Goal: Transaction & Acquisition: Purchase product/service

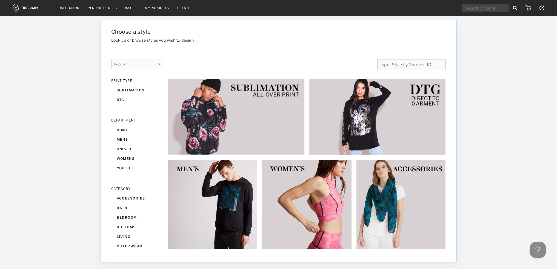
click at [74, 10] on nav "Dashboard Pending Orders Issues My Products Create My Account Create New Brand …" at bounding box center [279, 8] width 532 height 8
click at [72, 8] on link "Dashboard" at bounding box center [69, 8] width 21 height 4
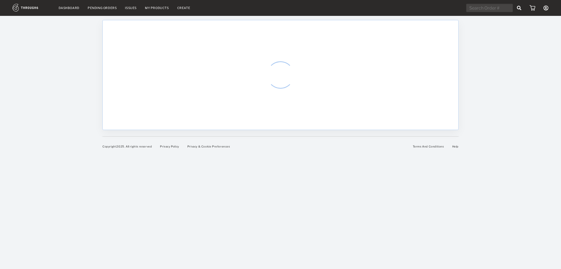
select select "7"
select select "2025"
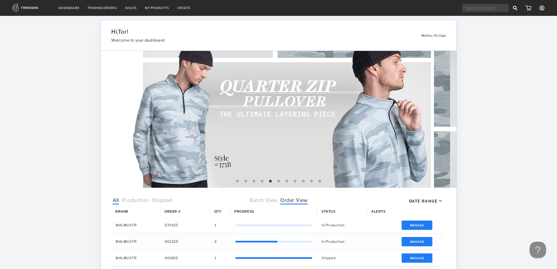
click at [59, 8] on link "Dashboard" at bounding box center [69, 8] width 21 height 4
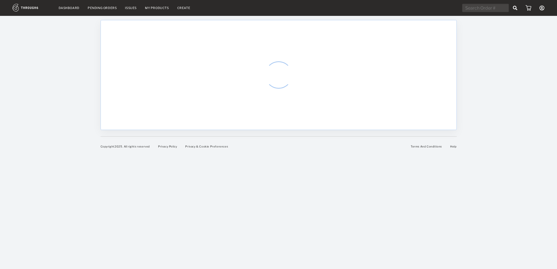
select select "7"
select select "2025"
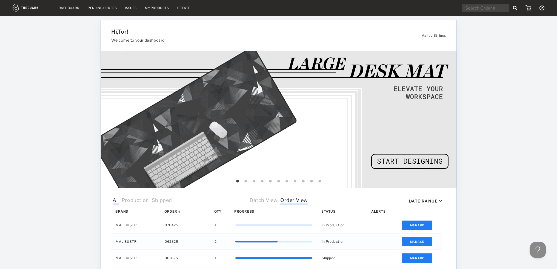
click at [29, 7] on img at bounding box center [32, 8] width 38 height 8
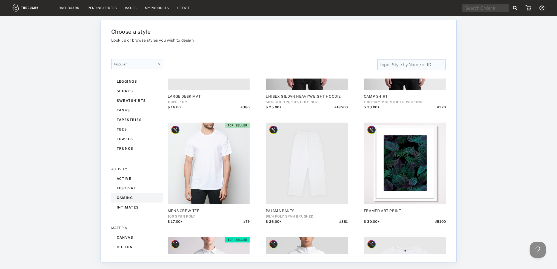
scroll to position [476, 0]
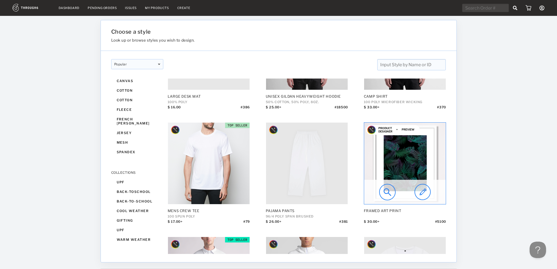
click at [413, 177] on img at bounding box center [405, 164] width 82 height 82
click at [425, 195] on img at bounding box center [423, 192] width 16 height 16
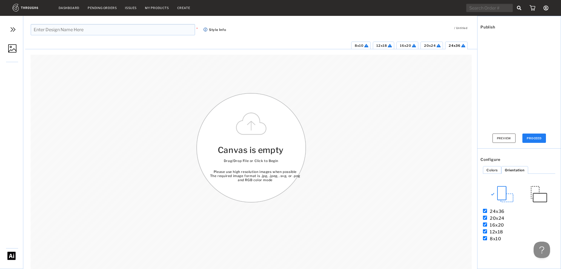
click at [249, 134] on div "Canvas is empty Drag/Drop File or Click to Begin Please use high resolution ima…" at bounding box center [251, 148] width 110 height 110
click at [12, 47] on img at bounding box center [12, 48] width 8 height 8
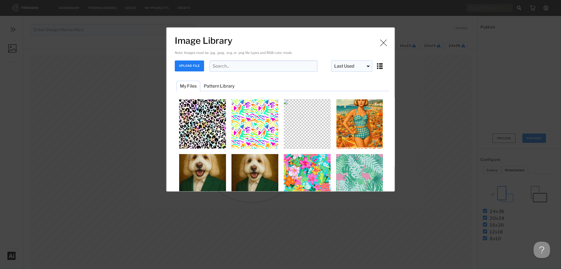
click at [193, 63] on button "UPLOAD FILE" at bounding box center [189, 66] width 29 height 11
click at [185, 64] on button "UPLOAD FILE" at bounding box center [189, 66] width 29 height 11
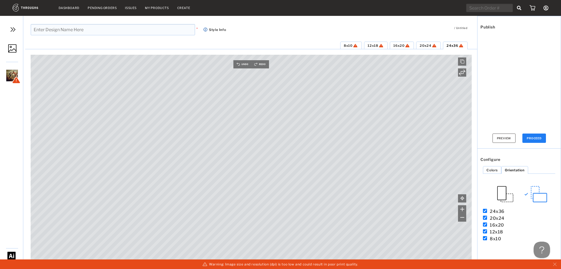
click at [542, 195] on img at bounding box center [539, 194] width 16 height 16
click at [349, 44] on span "8x10" at bounding box center [348, 46] width 8 height 4
click at [375, 45] on span "12x18" at bounding box center [373, 46] width 10 height 4
click at [399, 47] on span "16x20" at bounding box center [398, 46] width 11 height 4
click at [410, 47] on img at bounding box center [407, 46] width 6 height 4
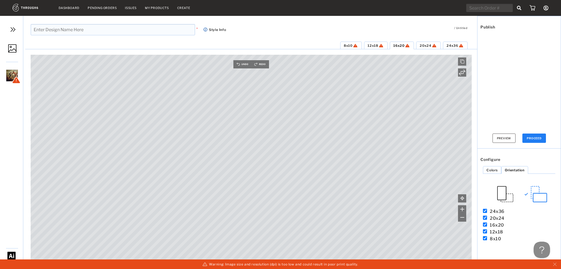
click at [423, 46] on span "20x24" at bounding box center [426, 46] width 12 height 4
click at [437, 45] on img at bounding box center [434, 46] width 6 height 4
click at [451, 45] on span "24x36" at bounding box center [453, 46] width 12 height 4
click at [10, 79] on div at bounding box center [12, 76] width 12 height 12
click at [28, 5] on img at bounding box center [32, 8] width 38 height 8
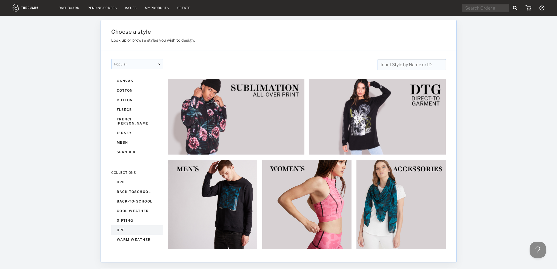
scroll to position [18, 0]
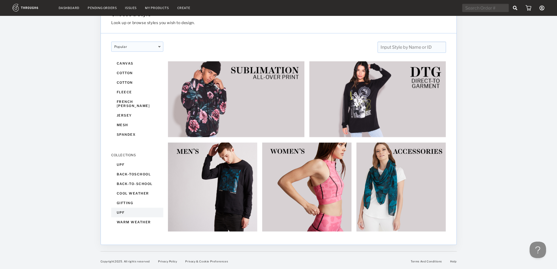
click at [126, 211] on div "upf" at bounding box center [137, 213] width 52 height 10
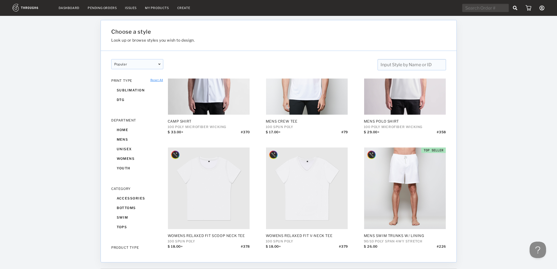
click at [31, 5] on img at bounding box center [32, 8] width 38 height 8
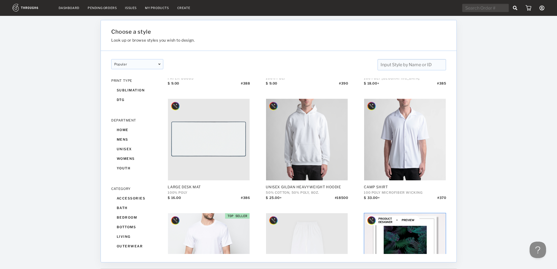
scroll to position [320, 0]
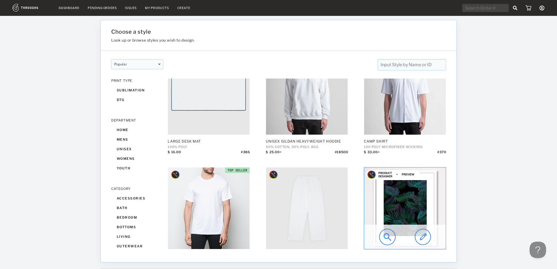
click at [416, 213] on img at bounding box center [405, 209] width 82 height 82
click at [423, 236] on img at bounding box center [423, 237] width 16 height 16
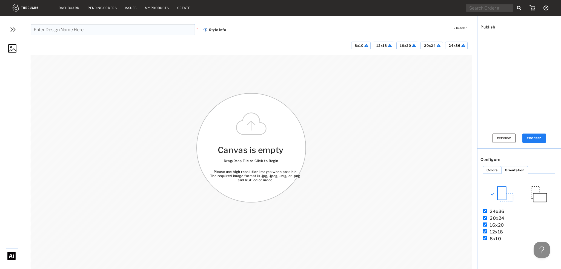
click at [12, 47] on img at bounding box center [12, 48] width 8 height 8
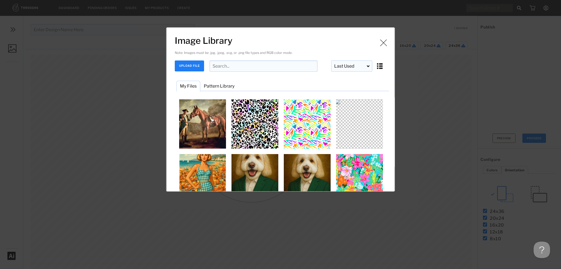
click at [182, 66] on button "UPLOAD FILE" at bounding box center [189, 66] width 29 height 11
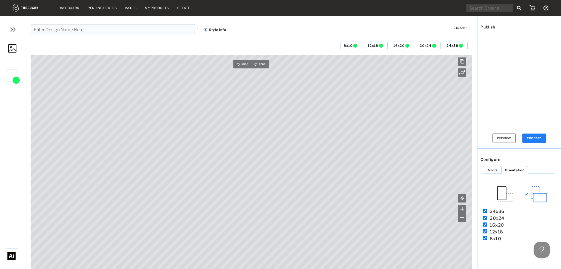
click at [535, 137] on button "PROCEED" at bounding box center [535, 138] width 24 height 9
click at [83, 35] on input "text" at bounding box center [113, 29] width 164 height 11
type input "Man with Horse"
click at [538, 138] on button "PROCEED" at bounding box center [535, 138] width 24 height 9
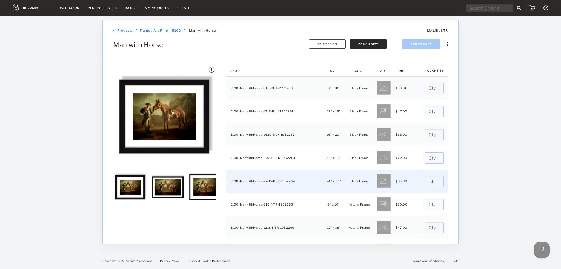
type input "1"
click at [435, 179] on input "1" at bounding box center [434, 181] width 19 height 11
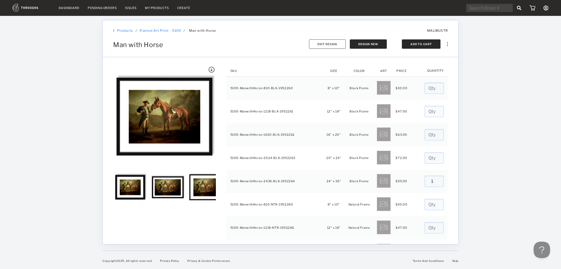
click at [416, 43] on button "Add To Cart" at bounding box center [421, 43] width 39 height 9
type input "0"
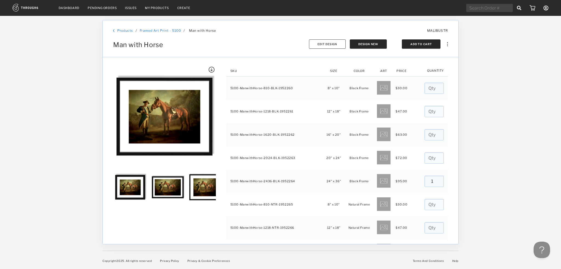
type input "0"
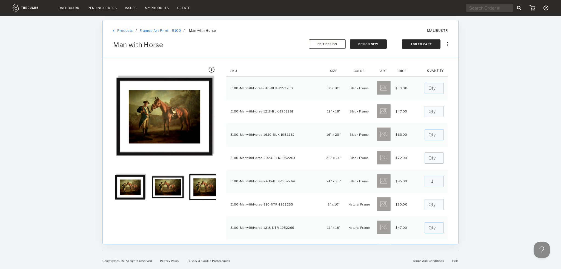
type input "0"
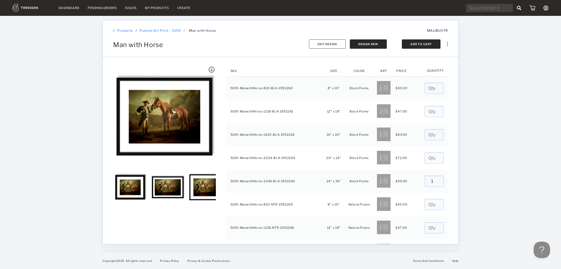
type input "0"
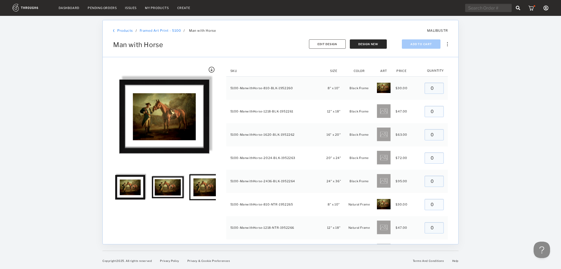
click at [533, 10] on img at bounding box center [532, 7] width 7 height 5
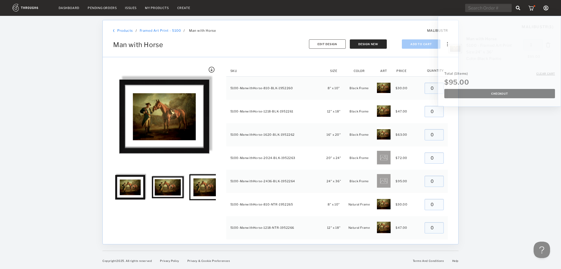
click at [512, 92] on button "Checkout" at bounding box center [499, 93] width 111 height 9
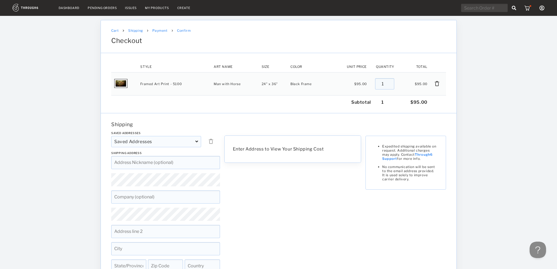
click at [178, 167] on input at bounding box center [165, 162] width 109 height 13
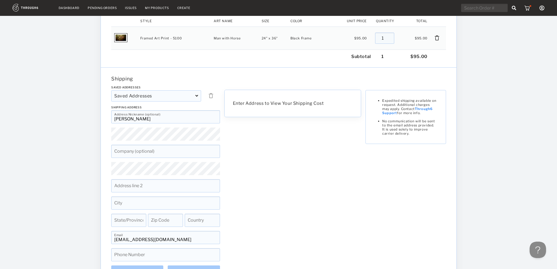
type input "[PERSON_NAME]"
click at [291, 186] on div "Enter Address to View Your Shipping Cost Expedited shipping available on reques…" at bounding box center [292, 180] width 141 height 189
click at [132, 205] on input at bounding box center [165, 203] width 109 height 13
type input "[US_STATE]"
click at [128, 219] on span "State/Province" at bounding box center [126, 219] width 24 height 4
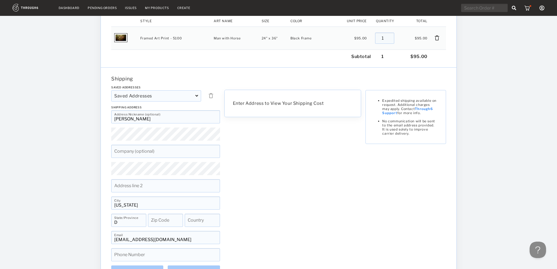
type input "DC"
click at [165, 221] on input at bounding box center [165, 220] width 35 height 13
type input "20007"
click at [201, 218] on input at bounding box center [202, 220] width 35 height 13
type input "U"
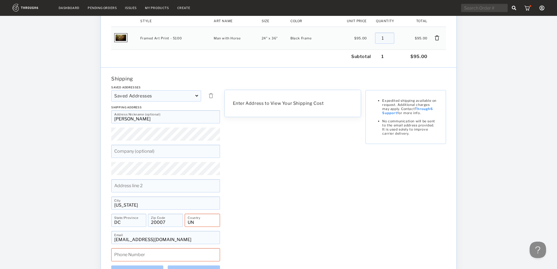
click at [199, 224] on input "UN" at bounding box center [202, 220] width 35 height 13
click at [188, 222] on input "UN" at bounding box center [202, 220] width 35 height 13
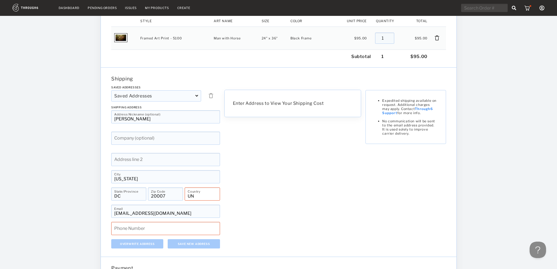
click at [243, 236] on div "Enter Address to View Your Shipping Cost Expedited shipping available on reques…" at bounding box center [292, 167] width 141 height 163
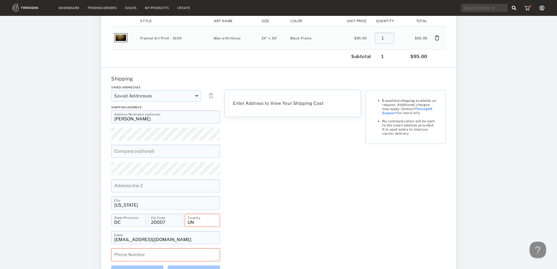
click at [164, 258] on input at bounding box center [165, 255] width 109 height 13
click at [167, 260] on input at bounding box center [165, 255] width 109 height 13
type input "8"
click at [153, 258] on input "81" at bounding box center [165, 255] width 109 height 13
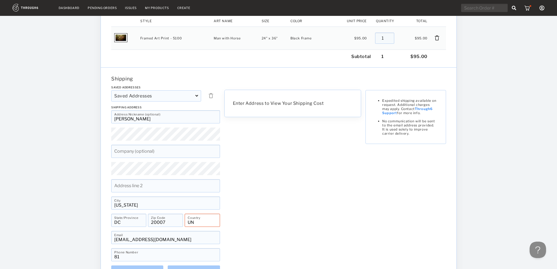
scroll to position [183, 0]
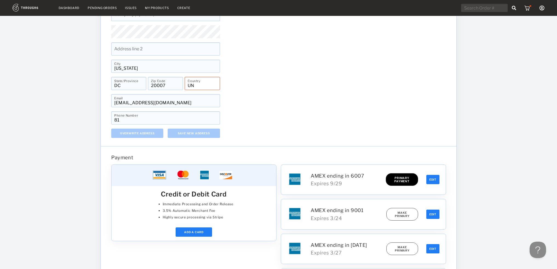
click at [132, 122] on input "81" at bounding box center [165, 118] width 109 height 13
click at [295, 97] on div "Enter Address to View Your Shipping Cost Expedited shipping available on reques…" at bounding box center [292, 43] width 141 height 189
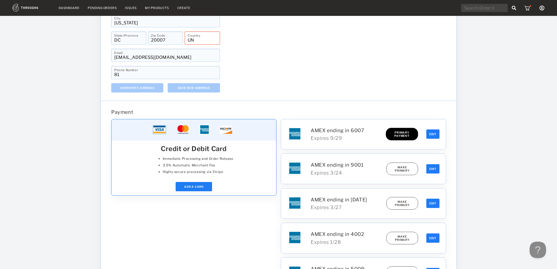
scroll to position [91, 0]
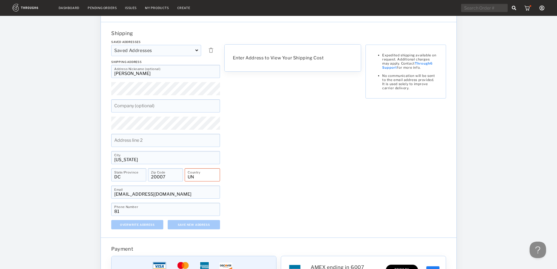
click at [211, 51] on img at bounding box center [210, 49] width 5 height 5
click at [195, 51] on icon at bounding box center [196, 50] width 3 height 4
click at [258, 101] on div "Enter Address to View Your Shipping Cost Expedited shipping available on reques…" at bounding box center [292, 134] width 141 height 189
click at [193, 176] on input "UN" at bounding box center [202, 175] width 35 height 13
click at [199, 176] on input "UN" at bounding box center [202, 175] width 35 height 13
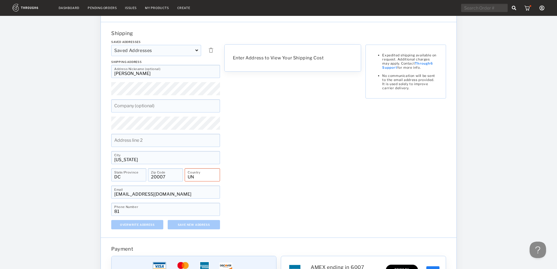
click at [138, 209] on input "81" at bounding box center [165, 209] width 109 height 13
click at [120, 211] on input "81" at bounding box center [165, 209] width 109 height 13
click at [290, 197] on div "Enter Address to View Your Shipping Cost Expedited shipping available on reques…" at bounding box center [292, 134] width 141 height 189
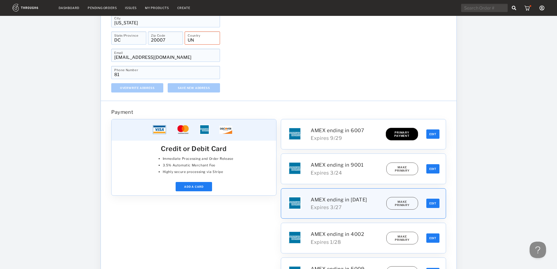
scroll to position [0, 0]
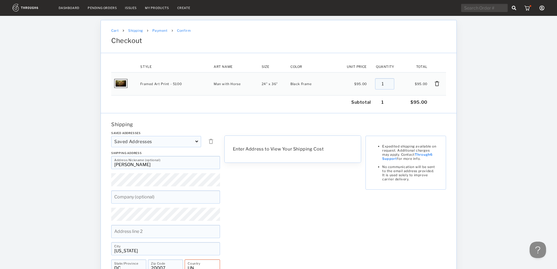
click at [211, 142] on img at bounding box center [210, 141] width 5 height 5
click at [196, 141] on icon at bounding box center [196, 141] width 3 height 4
click at [213, 142] on img at bounding box center [210, 141] width 5 height 5
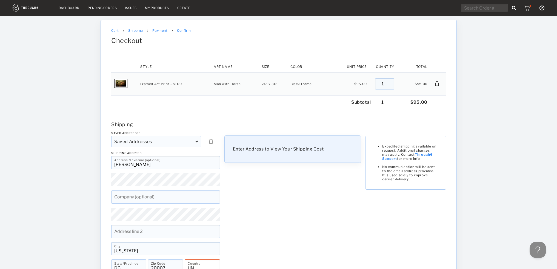
click at [271, 152] on span "Enter Address to View Your Shipping Cost" at bounding box center [278, 149] width 91 height 5
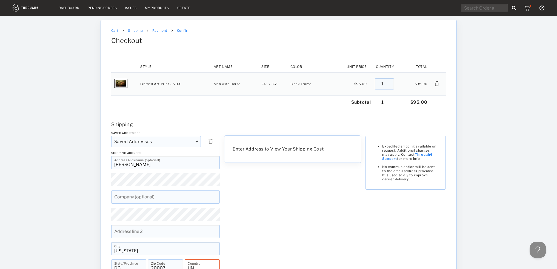
scroll to position [91, 0]
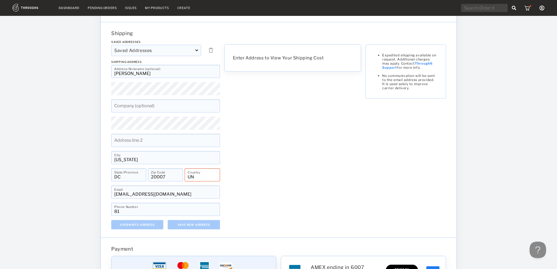
drag, startPoint x: 197, startPoint y: 176, endPoint x: 190, endPoint y: 179, distance: 7.7
click at [190, 179] on input "UN" at bounding box center [202, 175] width 35 height 13
drag, startPoint x: 220, startPoint y: 228, endPoint x: 204, endPoint y: 175, distance: 55.0
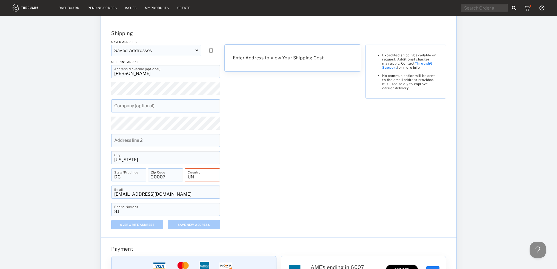
click at [204, 175] on input "UN" at bounding box center [202, 175] width 35 height 13
click at [210, 175] on input "UN" at bounding box center [202, 175] width 35 height 13
click at [201, 157] on input "[US_STATE]" at bounding box center [165, 157] width 109 height 13
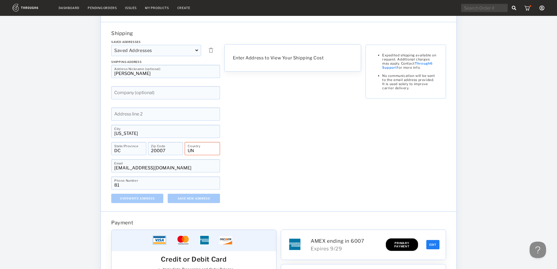
click at [201, 155] on input "UN" at bounding box center [202, 148] width 35 height 13
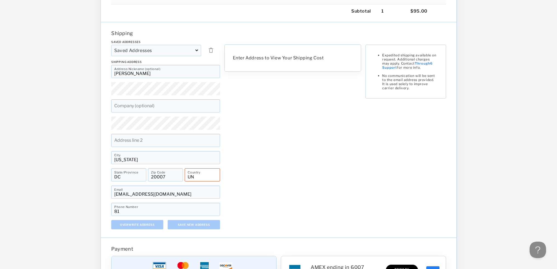
scroll to position [0, 0]
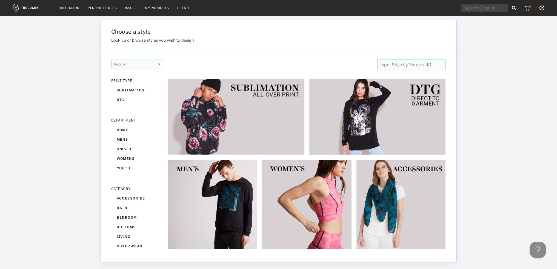
click at [528, 8] on img at bounding box center [527, 7] width 7 height 5
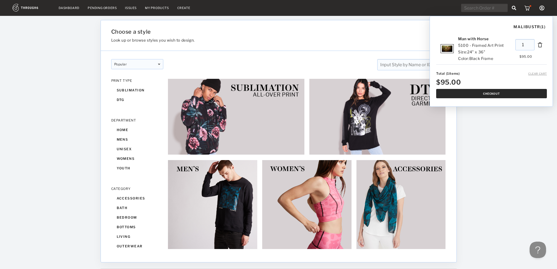
click at [495, 93] on button "Checkout" at bounding box center [491, 93] width 111 height 9
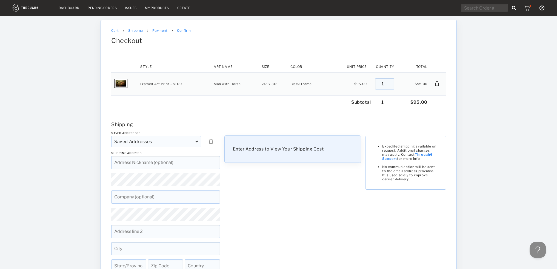
click at [266, 150] on span "Enter Address to View Your Shipping Cost" at bounding box center [278, 149] width 91 height 5
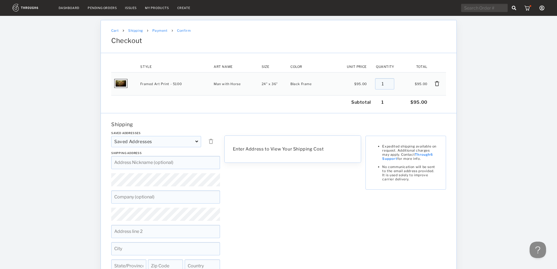
click at [145, 164] on input at bounding box center [165, 162] width 109 height 13
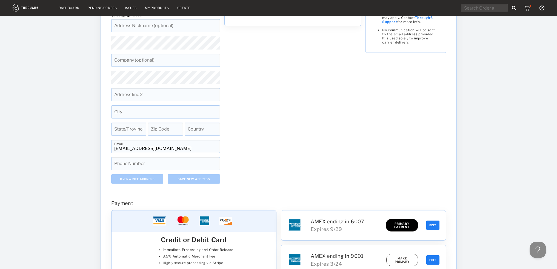
click at [124, 112] on input at bounding box center [165, 111] width 109 height 13
type input "[US_STATE]"
type input "DC"
click at [159, 129] on span "Zip Code" at bounding box center [158, 128] width 15 height 4
paste input "20007"
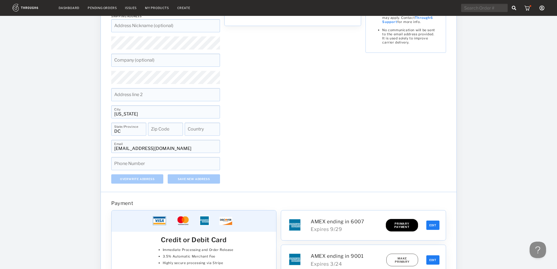
type input "20007"
click at [126, 146] on input at bounding box center [165, 146] width 109 height 13
paste input "[EMAIL_ADDRESS][DOMAIN_NAME]"
type input "[EMAIL_ADDRESS][DOMAIN_NAME]"
click at [67, 170] on div "Dashboard Pending Orders Issues My Products Create My Account Create New Brand …" at bounding box center [278, 199] width 557 height 673
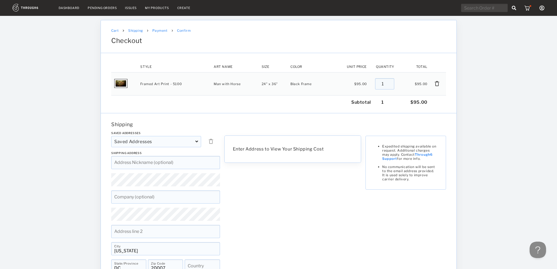
scroll to position [91, 0]
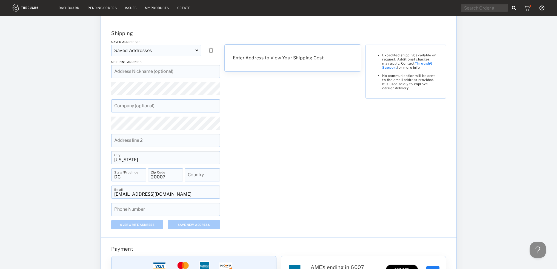
click at [194, 176] on input at bounding box center [202, 175] width 35 height 13
type input "UN"
click at [147, 213] on input at bounding box center [165, 209] width 109 height 13
click at [146, 210] on input at bounding box center [165, 209] width 109 height 13
click at [178, 192] on input "[EMAIL_ADDRESS][DOMAIN_NAME]" at bounding box center [165, 192] width 109 height 13
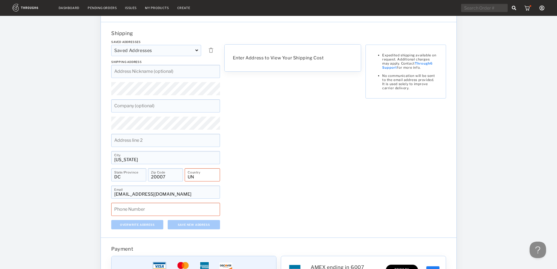
click at [149, 209] on input at bounding box center [165, 209] width 109 height 13
click at [142, 212] on input at bounding box center [165, 209] width 109 height 13
